Goal: Task Accomplishment & Management: Use online tool/utility

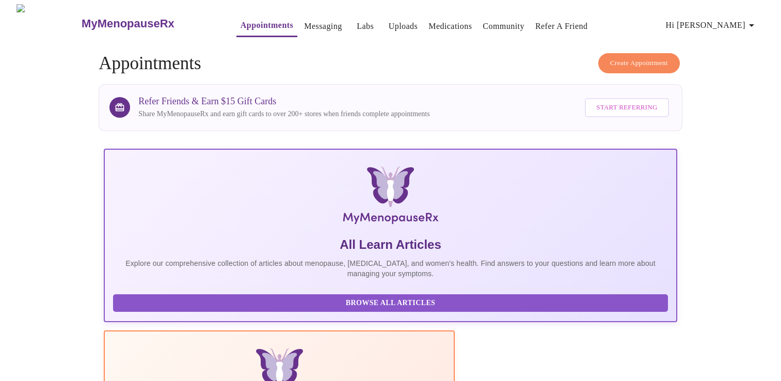
scroll to position [207, 0]
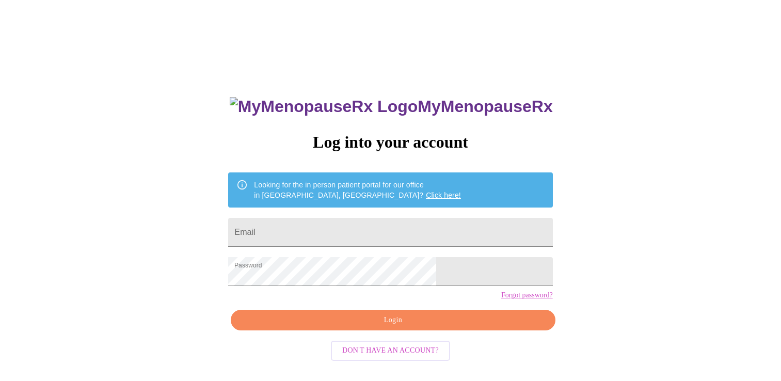
scroll to position [10, 0]
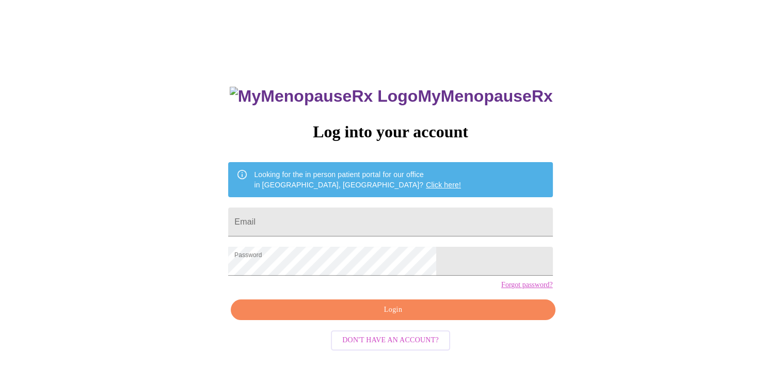
click at [332, 317] on span "Login" at bounding box center [393, 310] width 301 height 13
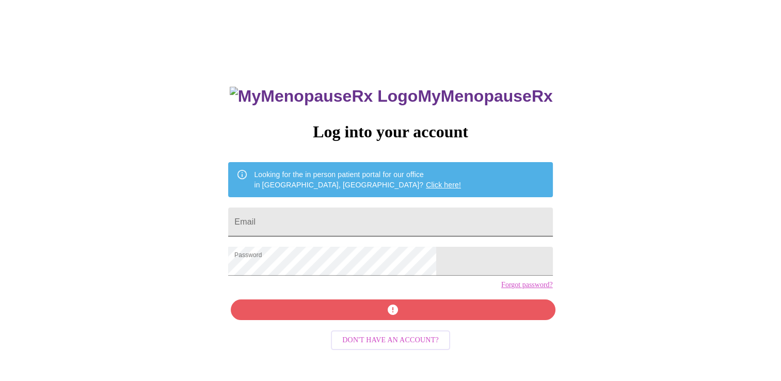
click at [336, 219] on input "Email" at bounding box center [390, 222] width 324 height 29
type input "[EMAIL_ADDRESS][DOMAIN_NAME]"
click at [556, 301] on div "MyMenopauseRx Log into your account Looking for the in person patient portal fo…" at bounding box center [390, 223] width 773 height 458
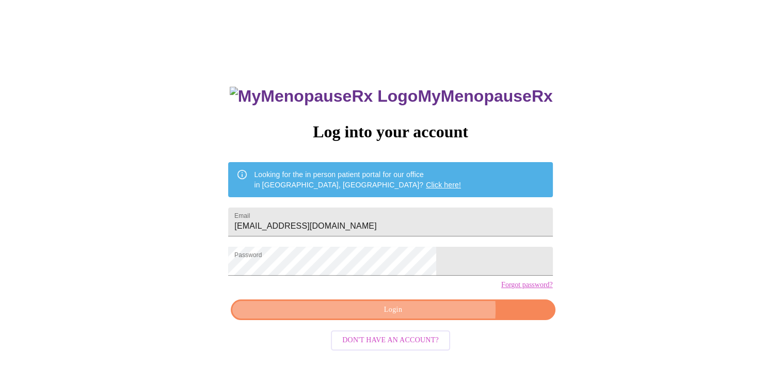
click at [421, 317] on span "Login" at bounding box center [393, 310] width 301 height 13
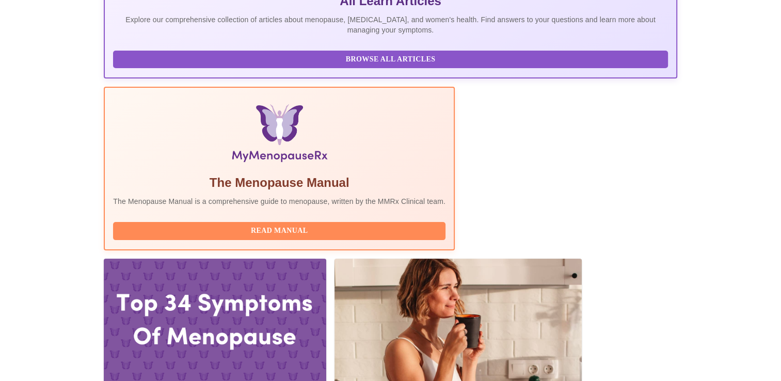
scroll to position [258, 0]
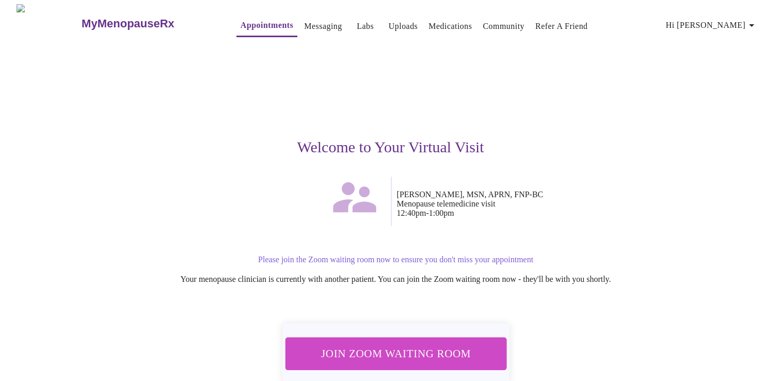
click at [384, 353] on span "Join Zoom Waiting Room" at bounding box center [395, 353] width 194 height 19
